Goal: Task Accomplishment & Management: Complete application form

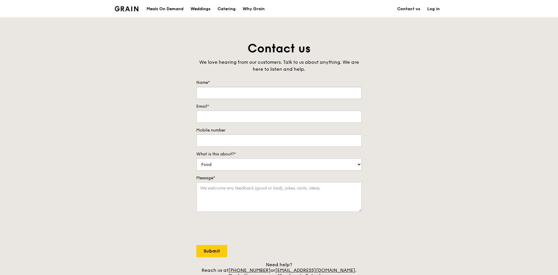
click at [258, 94] on input "Name*" at bounding box center [279, 93] width 166 height 12
type input "Farsana"
type input "[EMAIL_ADDRESS][DOMAIN_NAME]"
type input "4"
type input "94594784"
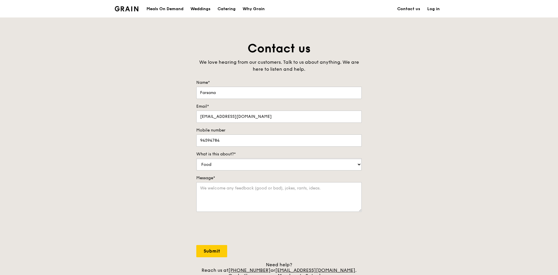
click at [245, 167] on select "Food Service Billing/Payment Catering Others" at bounding box center [279, 165] width 166 height 12
drag, startPoint x: 245, startPoint y: 167, endPoint x: 233, endPoint y: 183, distance: 20.2
click at [245, 167] on select "Food Service Billing/Payment Catering Others" at bounding box center [279, 165] width 166 height 12
click at [230, 189] on textarea "Message*" at bounding box center [279, 197] width 166 height 30
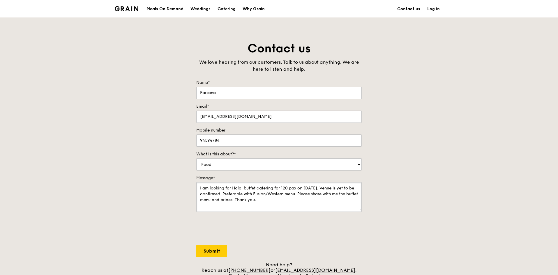
type textarea "I am looking for Halal buffet catering for 120 pax on [DATE]. Venue is yet to b…"
click at [218, 250] on input "Submit" at bounding box center [211, 251] width 31 height 12
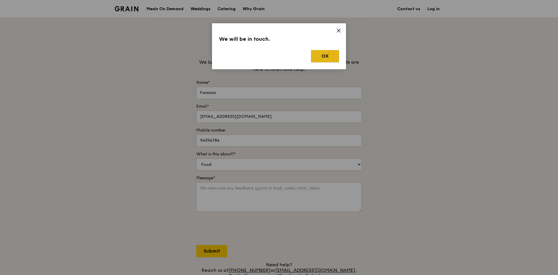
click at [324, 54] on button "OK" at bounding box center [325, 56] width 28 height 12
